Goal: Find specific page/section: Find specific page/section

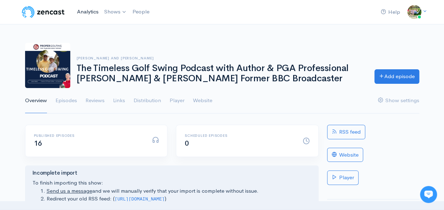
click at [88, 16] on link "Analytics" at bounding box center [87, 11] width 27 height 15
